Goal: Task Accomplishment & Management: Use online tool/utility

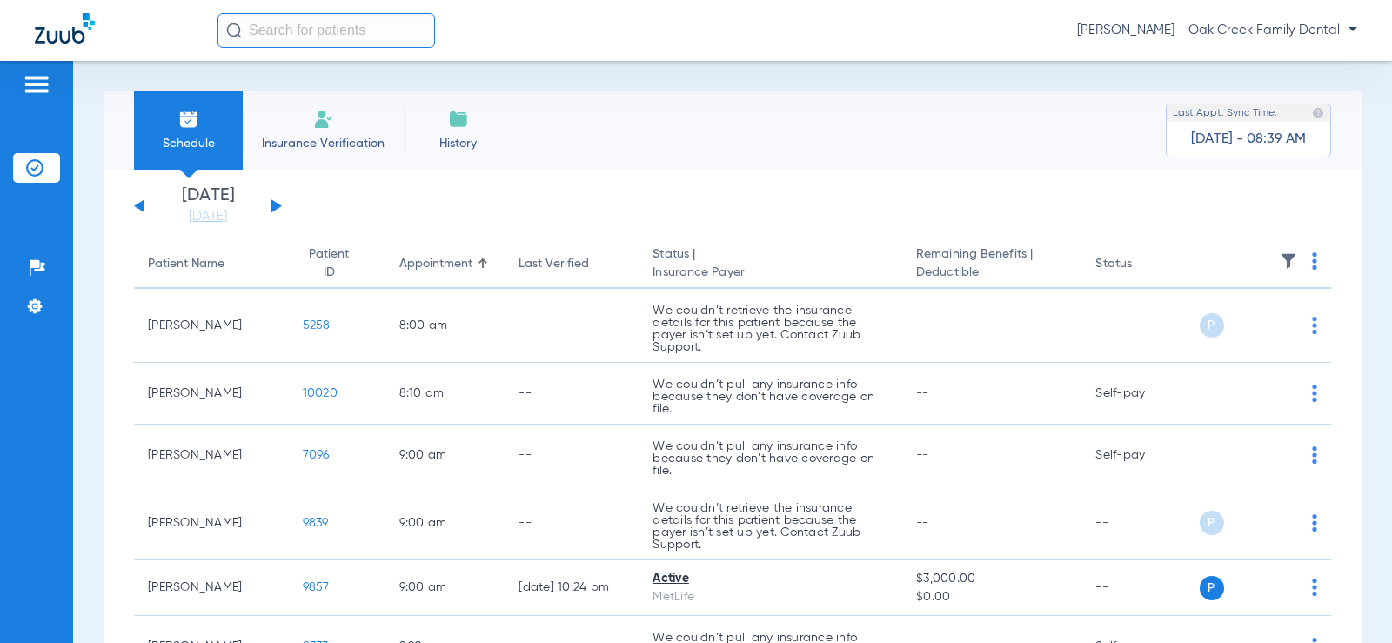
click at [279, 204] on div "[DATE] [DATE] [DATE] [DATE] [DATE] [DATE] [DATE] [DATE] [DATE] [DATE] [DATE] [D…" at bounding box center [208, 206] width 148 height 38
click at [277, 210] on div "[DATE] [DATE] [DATE] [DATE] [DATE] [DATE] [DATE] [DATE] [DATE] [DATE] [DATE] [D…" at bounding box center [208, 206] width 148 height 38
click at [277, 209] on button at bounding box center [277, 205] width 10 height 13
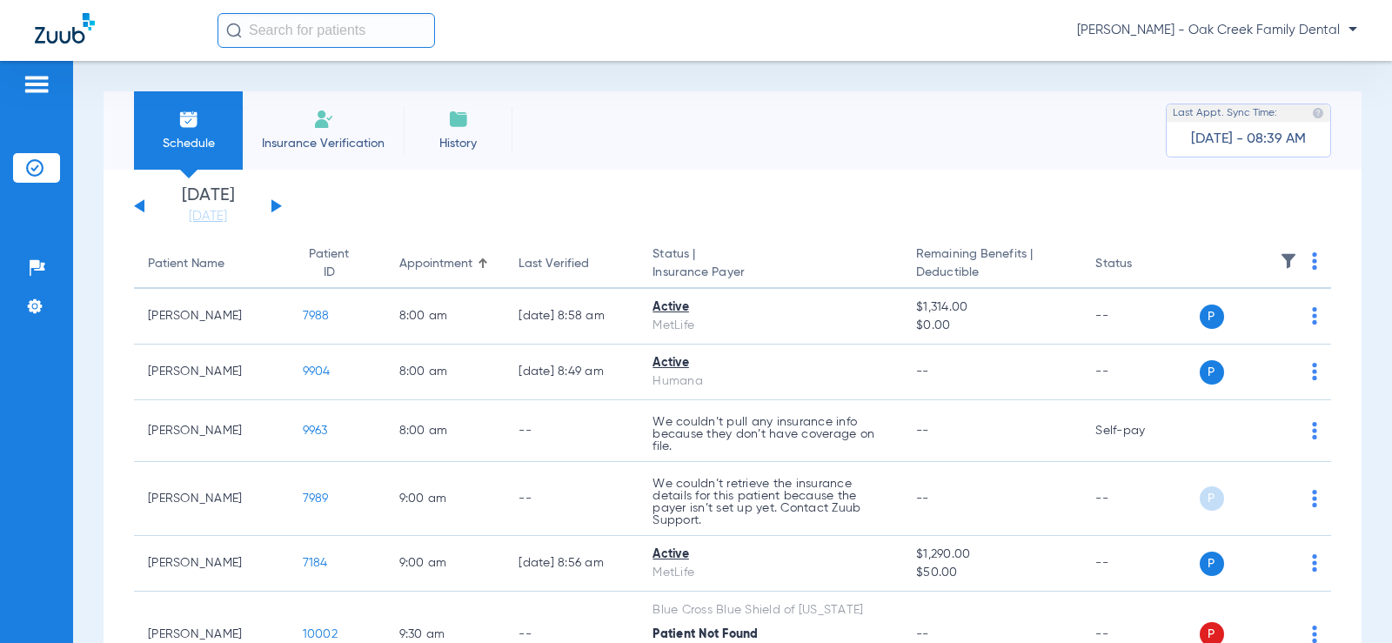
click at [275, 205] on button at bounding box center [277, 205] width 10 height 13
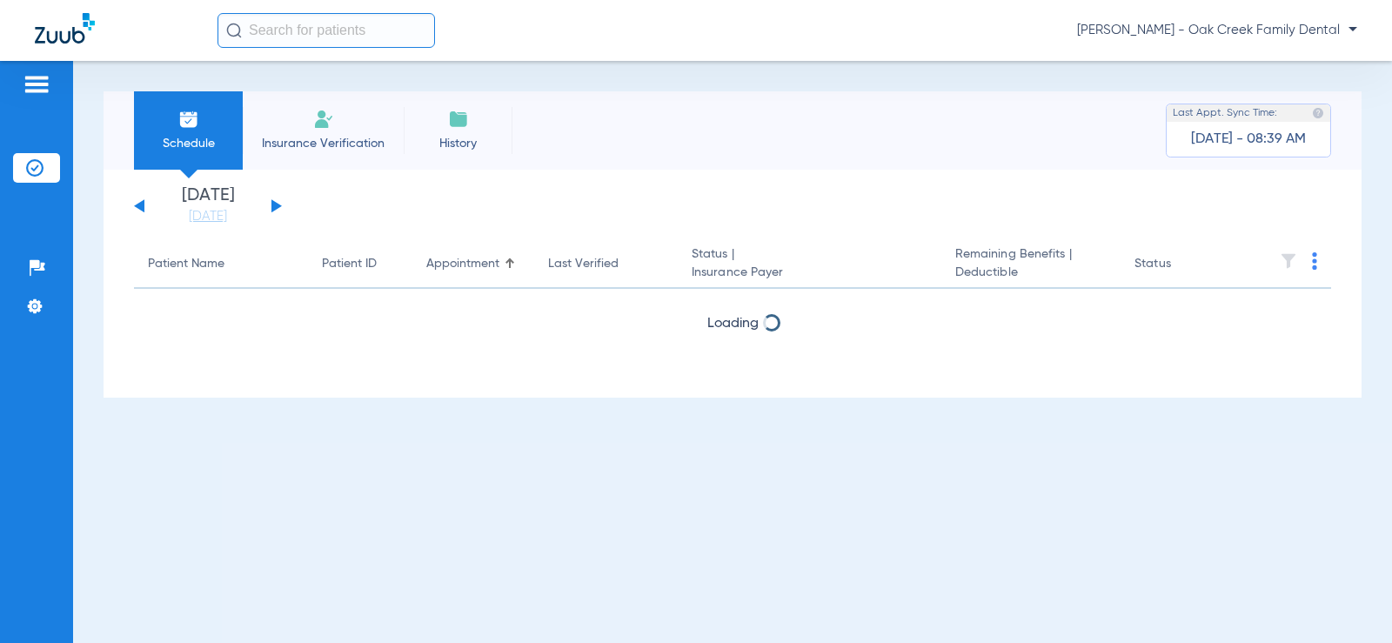
click at [275, 205] on button at bounding box center [277, 205] width 10 height 13
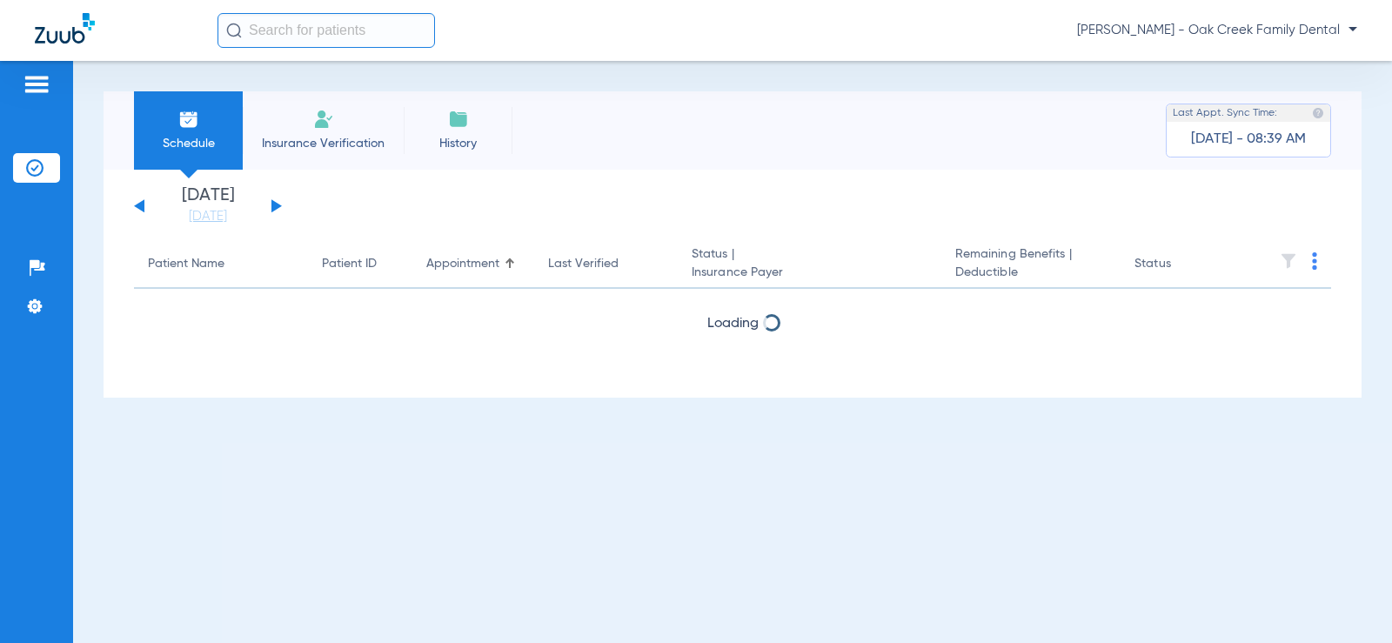
click at [275, 205] on button at bounding box center [277, 205] width 10 height 13
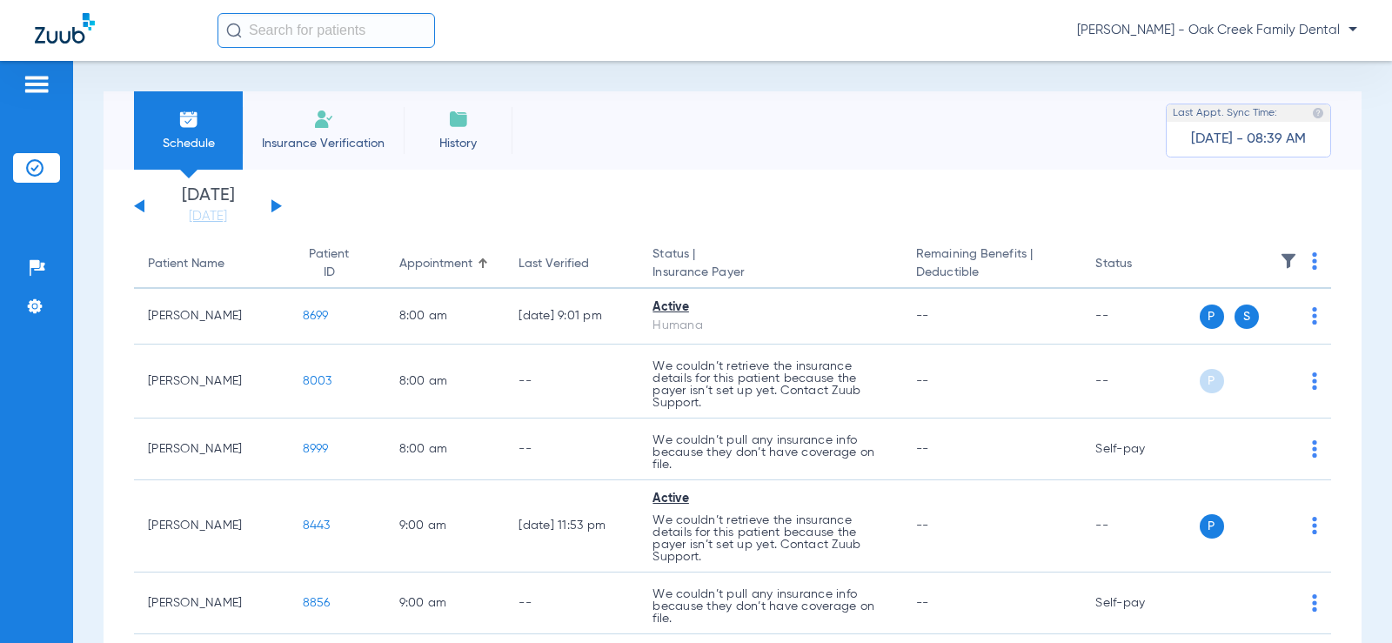
click at [138, 202] on div "Monday 06-16-2025 Tuesday 06-17-2025 Wednesday 06-18-2025 Thursday 06-19-2025 F…" at bounding box center [208, 206] width 148 height 38
click at [140, 205] on button at bounding box center [139, 205] width 10 height 13
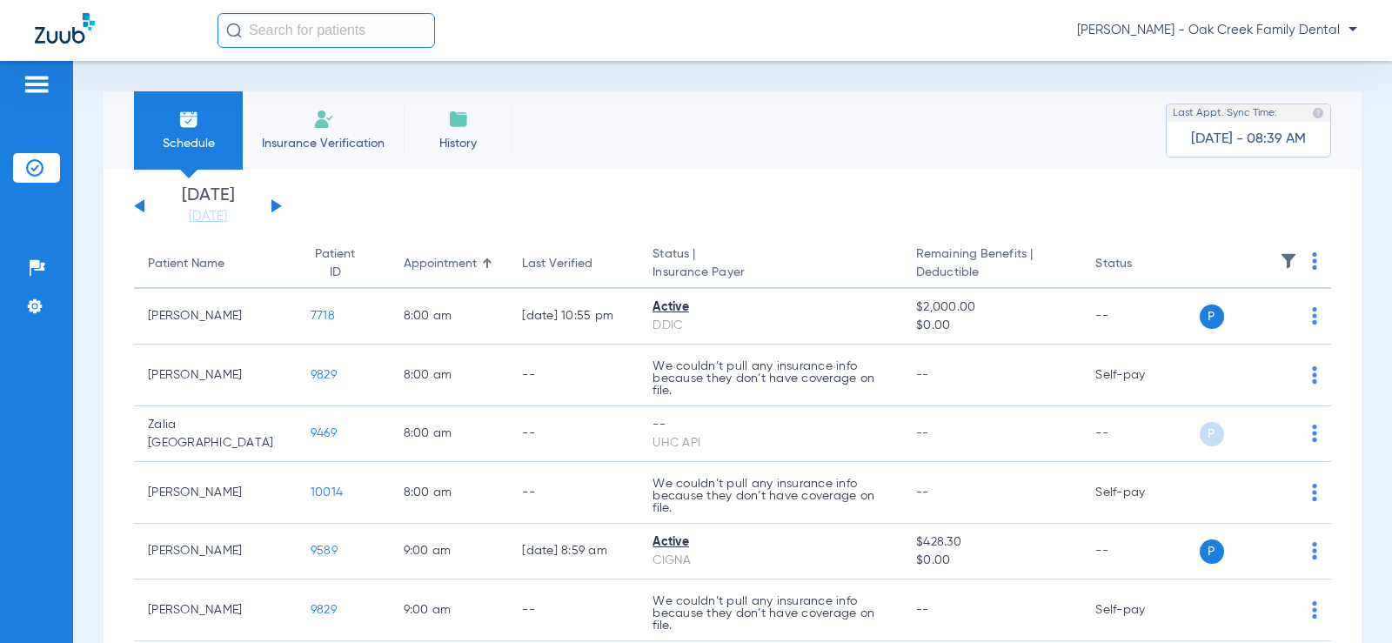
click at [1312, 258] on img at bounding box center [1314, 260] width 5 height 17
click at [1248, 337] on button "Verify All" at bounding box center [1237, 329] width 132 height 35
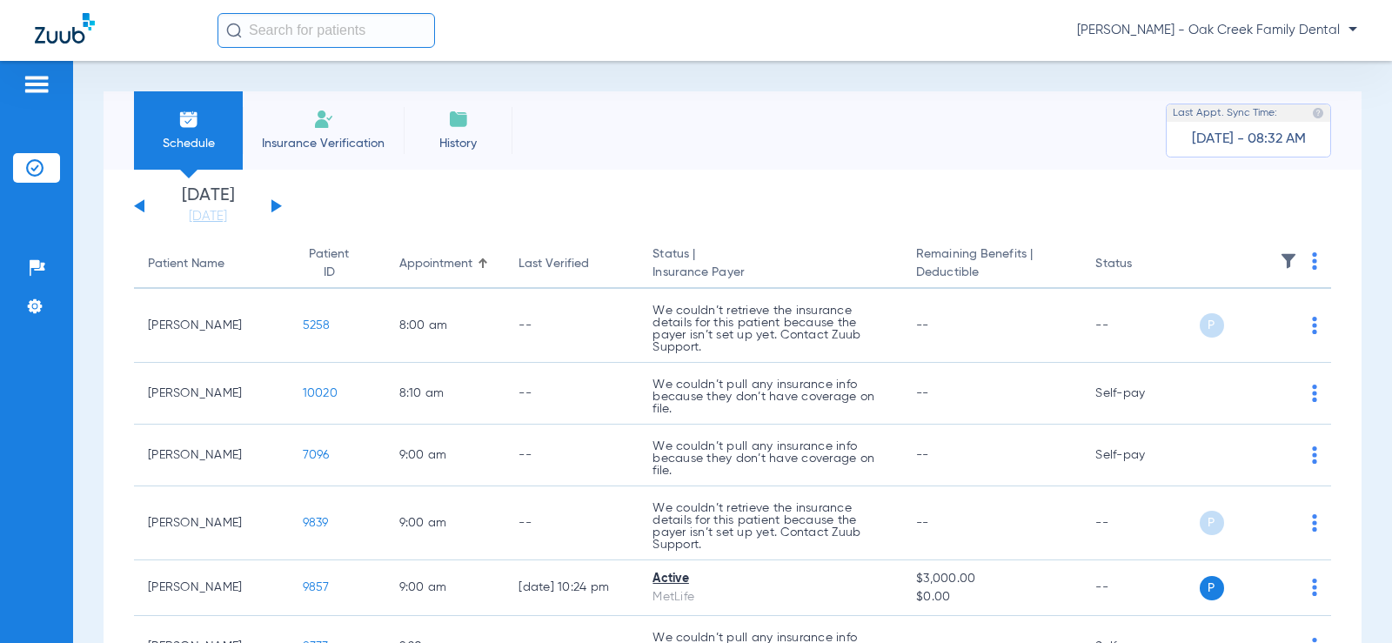
click at [274, 205] on button at bounding box center [277, 205] width 10 height 13
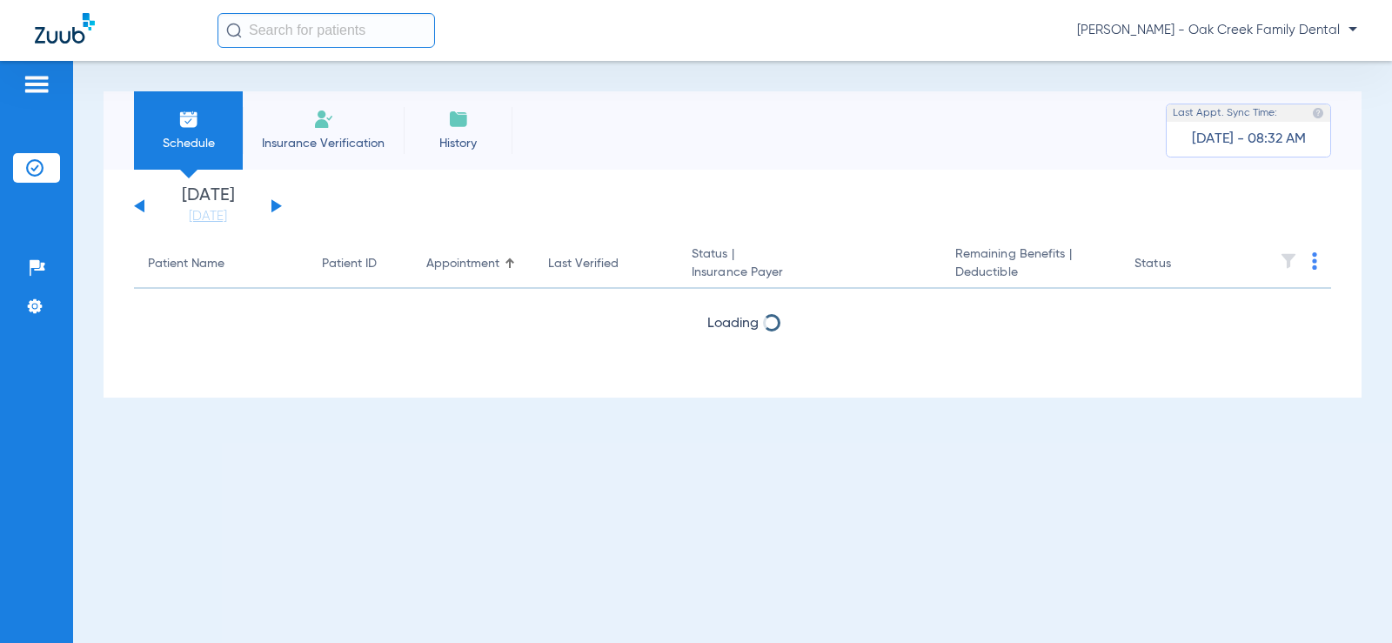
click at [274, 205] on button at bounding box center [277, 205] width 10 height 13
click at [275, 205] on button at bounding box center [277, 205] width 10 height 13
click at [278, 206] on button at bounding box center [277, 205] width 10 height 13
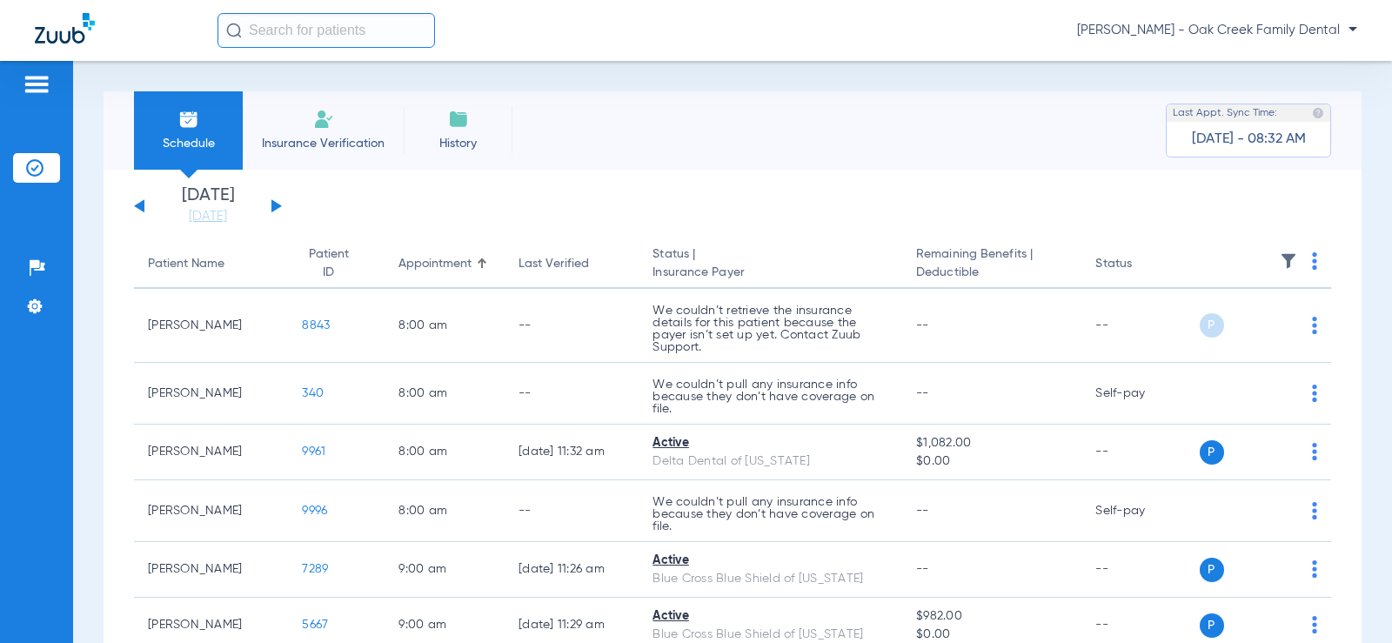
click at [1294, 265] on th at bounding box center [1266, 264] width 132 height 49
click at [1309, 265] on th at bounding box center [1266, 264] width 132 height 49
click at [1312, 265] on img at bounding box center [1314, 260] width 5 height 17
click at [1253, 327] on span "Verify All" at bounding box center [1235, 330] width 109 height 12
